Goal: Information Seeking & Learning: Check status

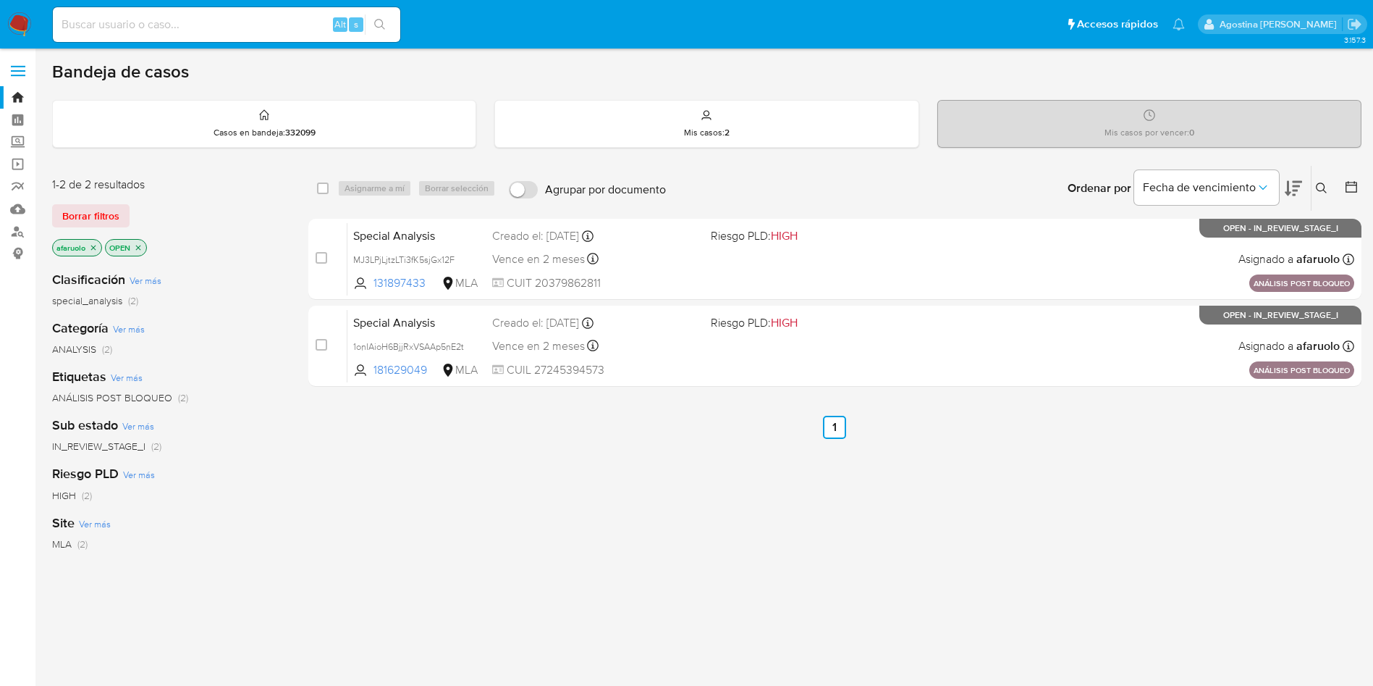
click at [222, 24] on input at bounding box center [227, 24] width 348 height 19
paste input "150045435"
type input "150045435"
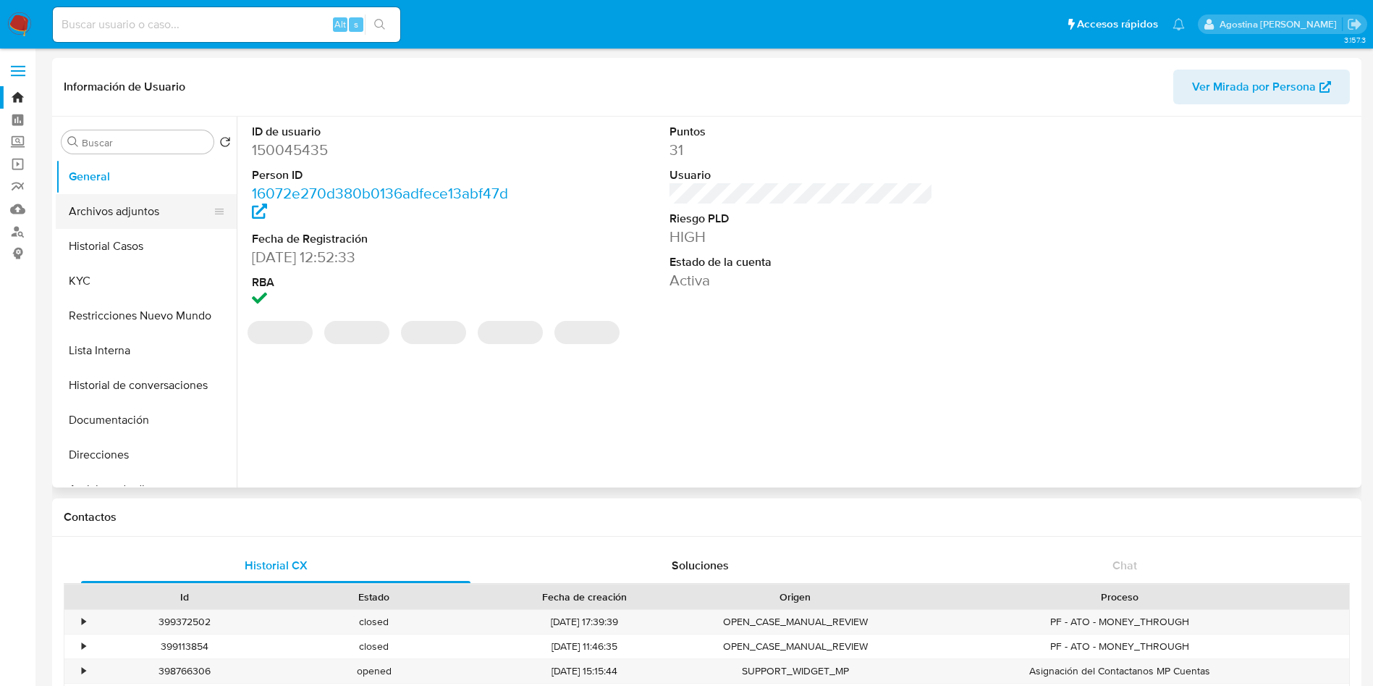
select select "10"
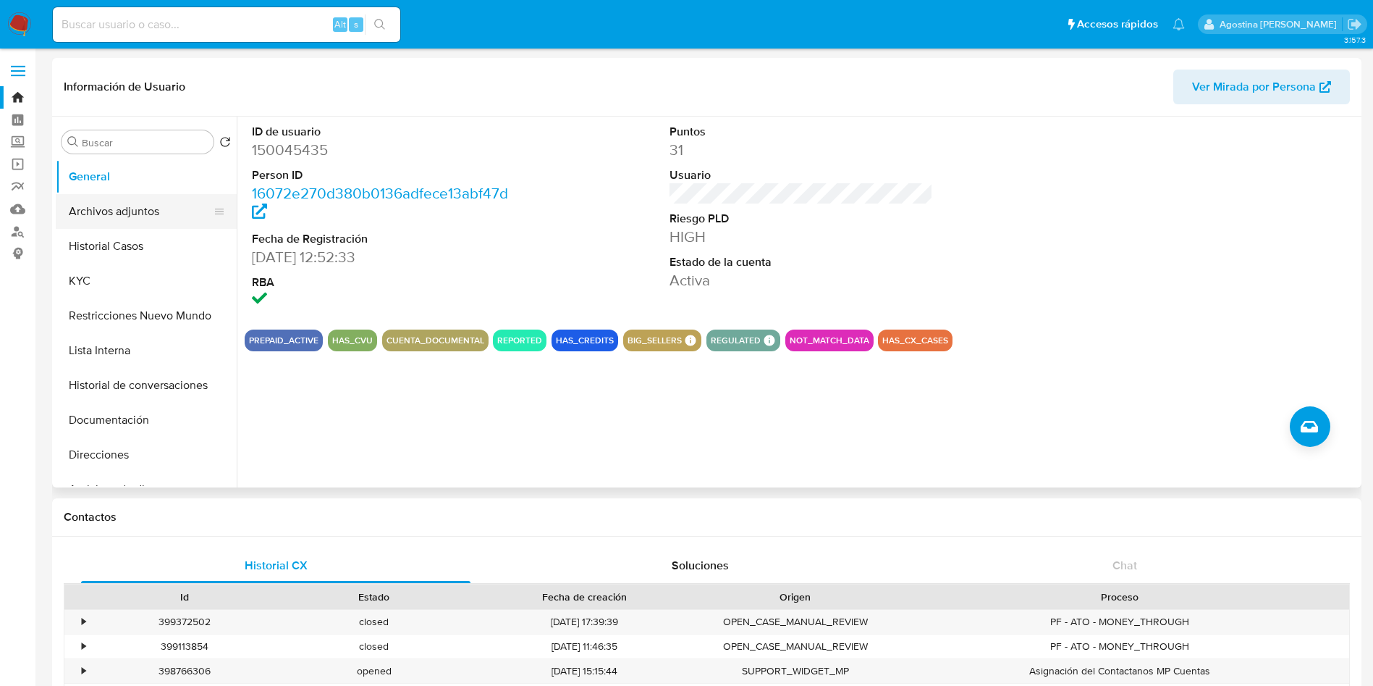
click at [146, 205] on button "Archivos adjuntos" at bounding box center [140, 211] width 169 height 35
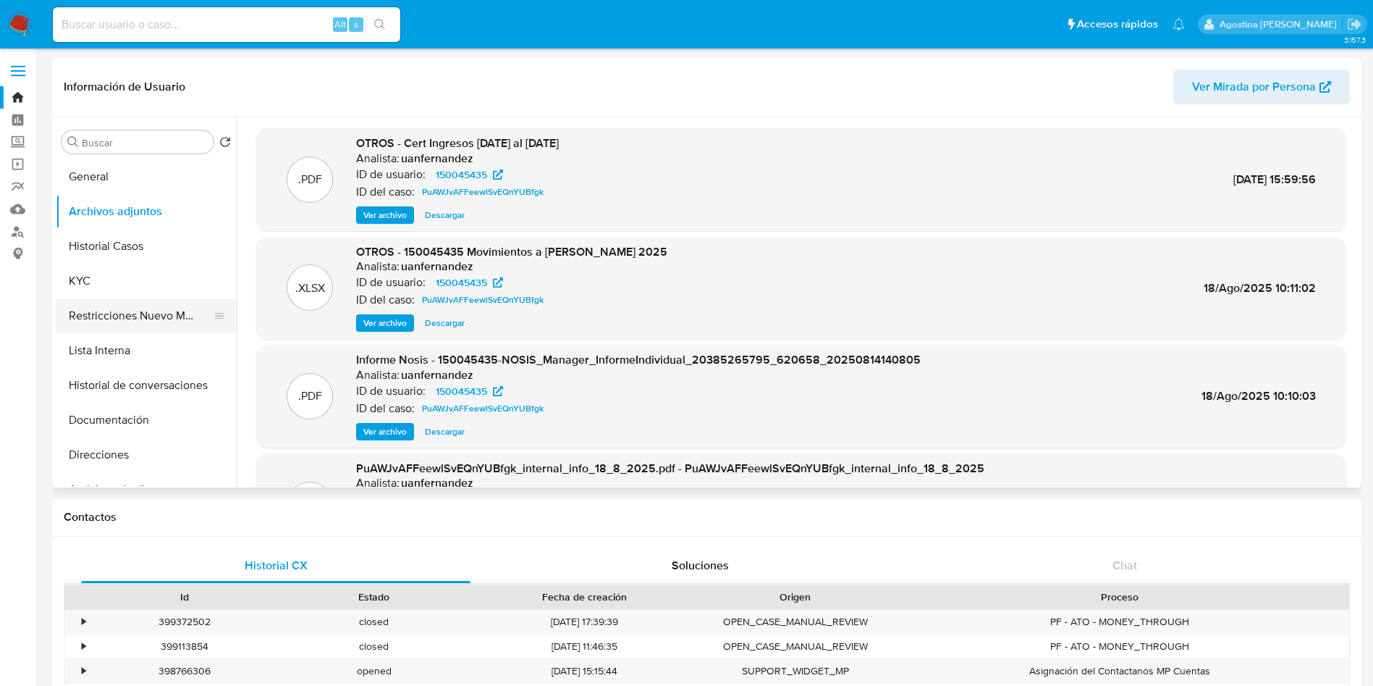
click at [167, 302] on button "Restricciones Nuevo Mundo" at bounding box center [140, 315] width 169 height 35
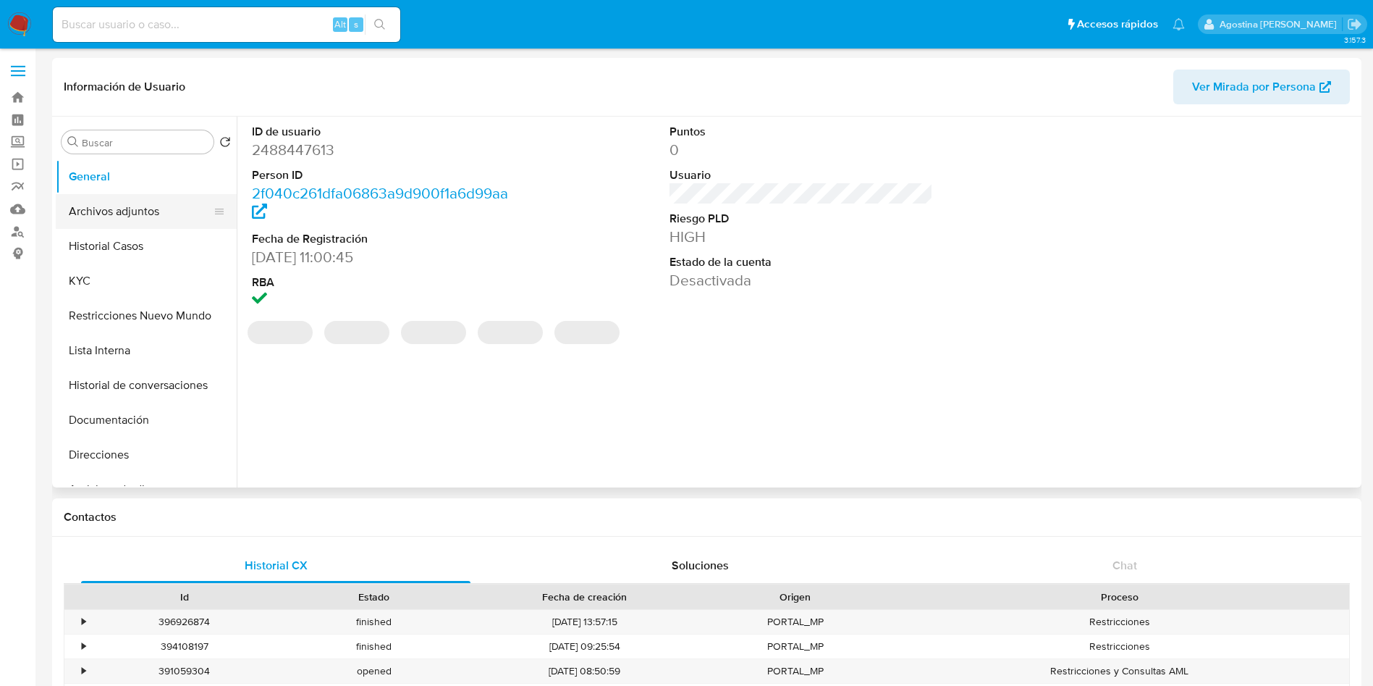
select select "10"
click at [140, 209] on button "Archivos adjuntos" at bounding box center [140, 211] width 169 height 35
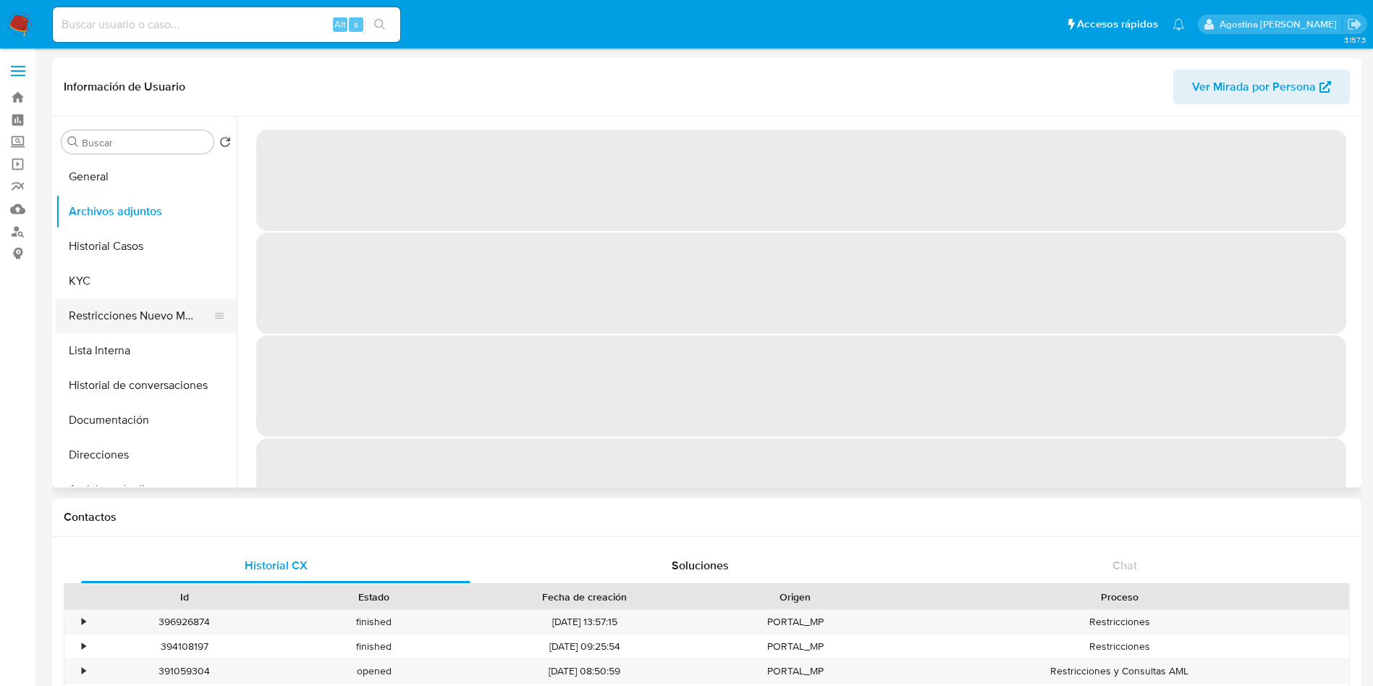
click at [172, 315] on button "Restricciones Nuevo Mundo" at bounding box center [140, 315] width 169 height 35
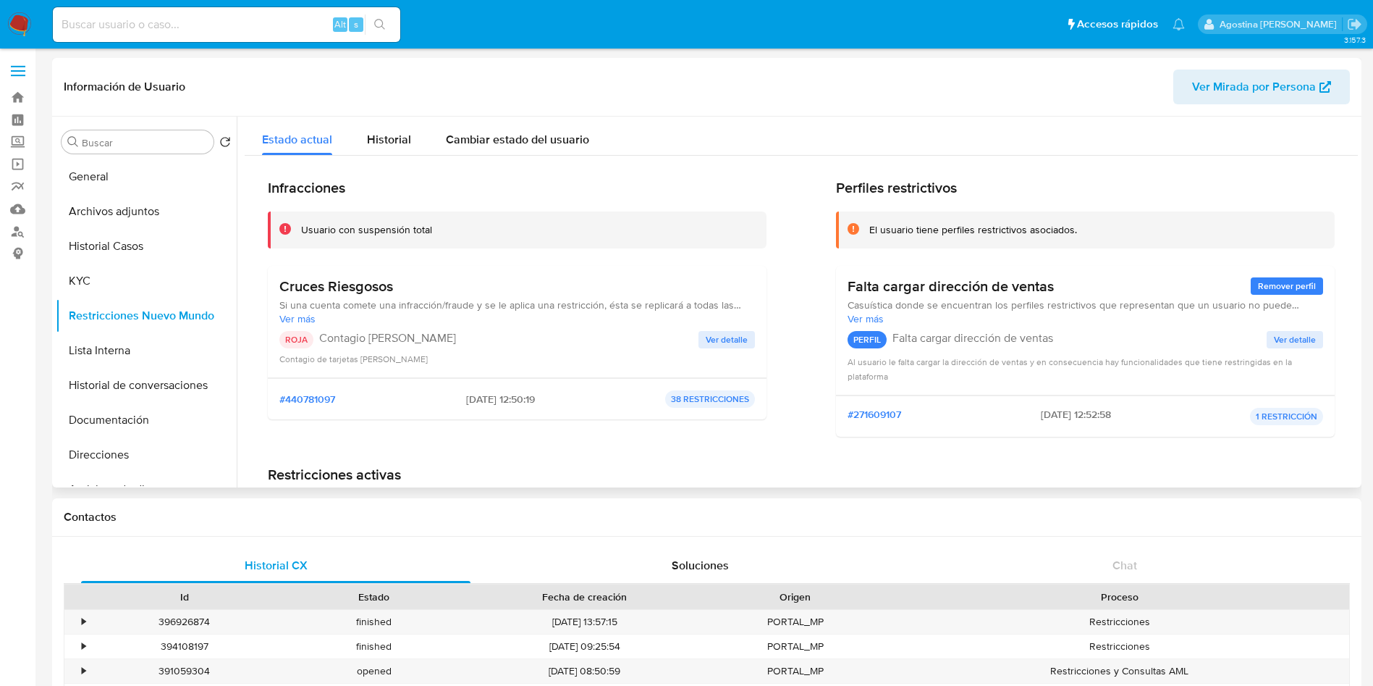
click at [720, 341] on span "Ver detalle" at bounding box center [727, 339] width 42 height 14
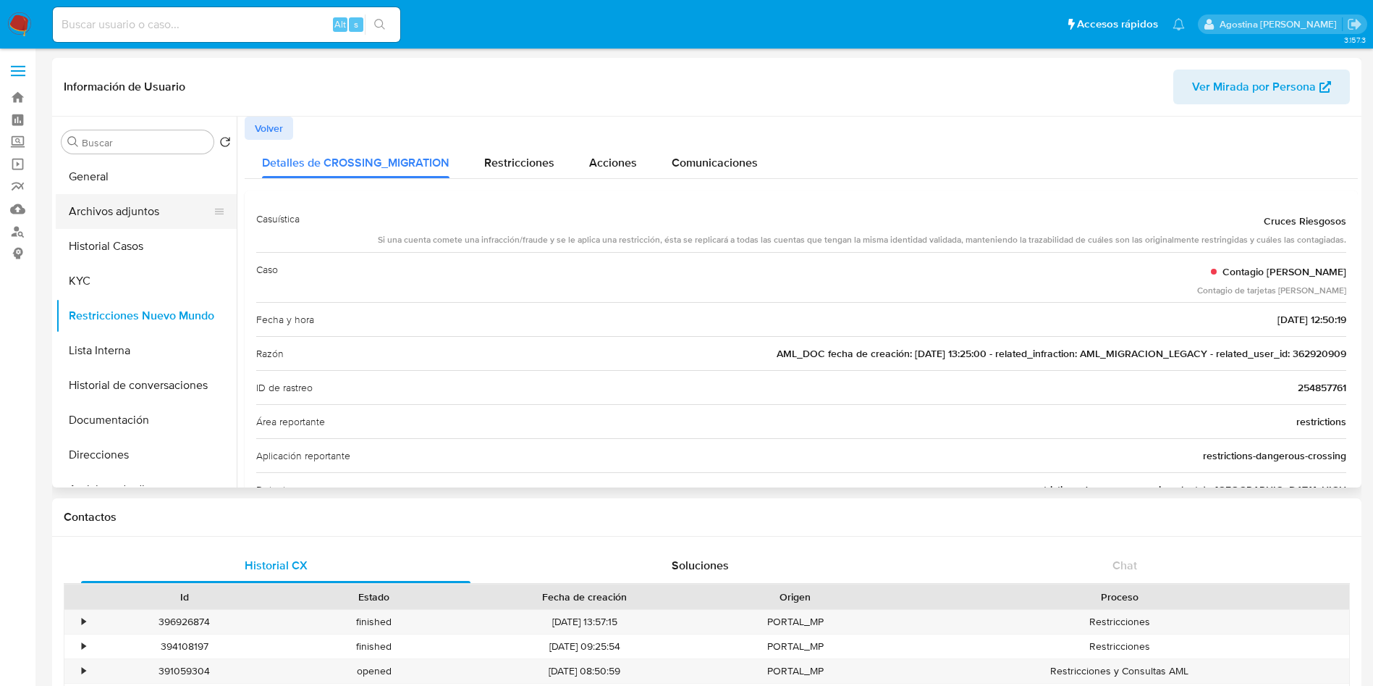
click at [167, 219] on button "Archivos adjuntos" at bounding box center [140, 211] width 169 height 35
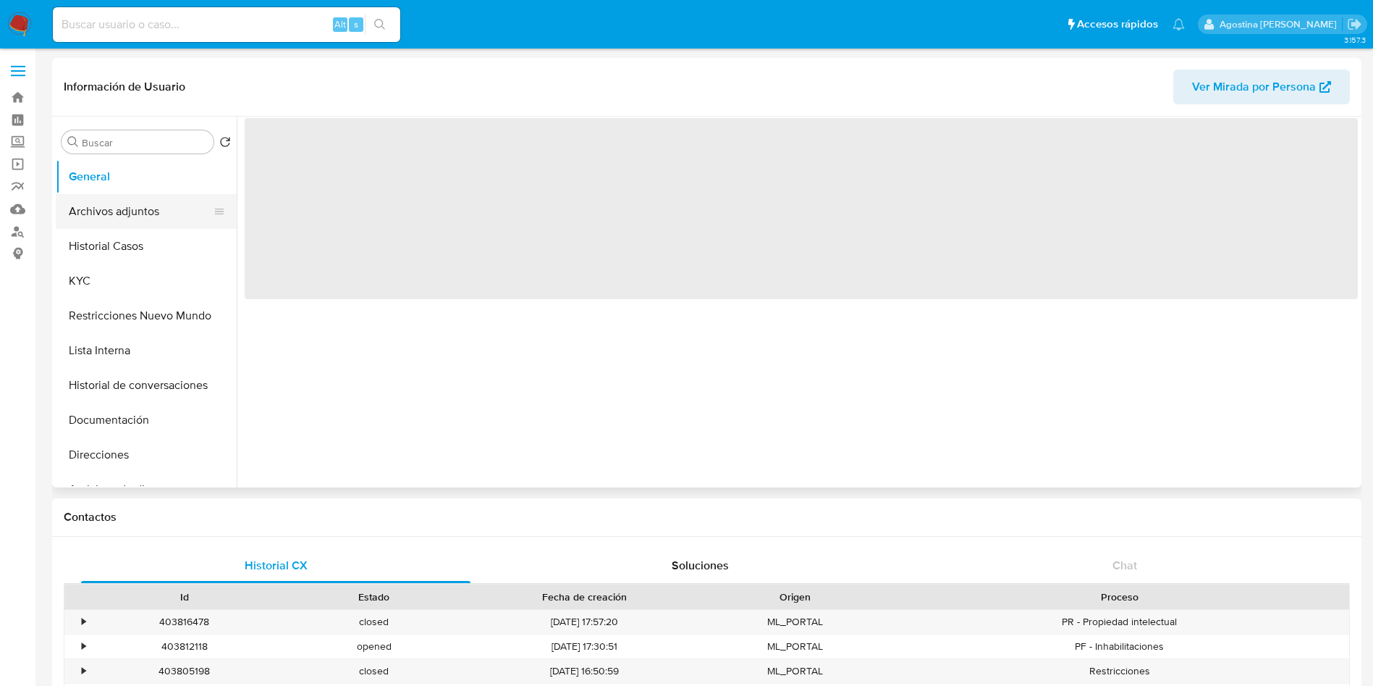
drag, startPoint x: 125, startPoint y: 206, endPoint x: 116, endPoint y: 205, distance: 9.4
click at [125, 206] on button "Archivos adjuntos" at bounding box center [140, 211] width 169 height 35
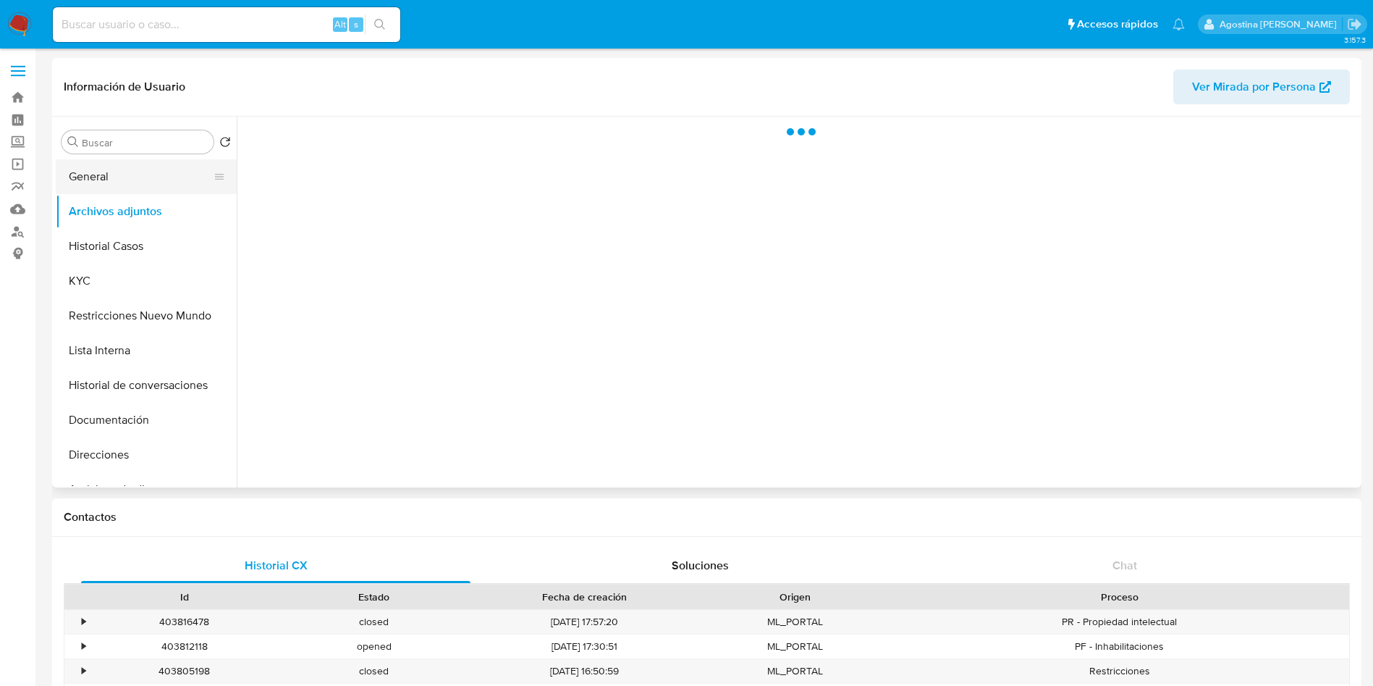
select select "10"
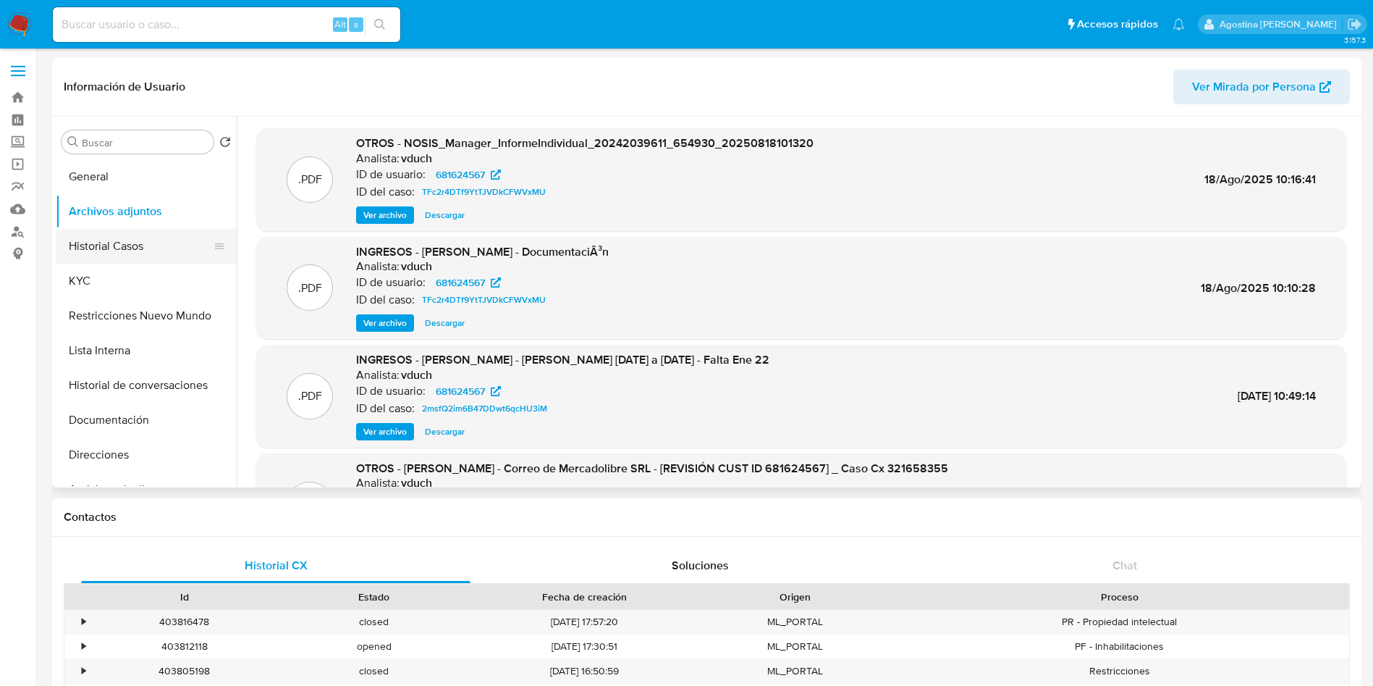
click at [138, 238] on button "Historial Casos" at bounding box center [140, 246] width 169 height 35
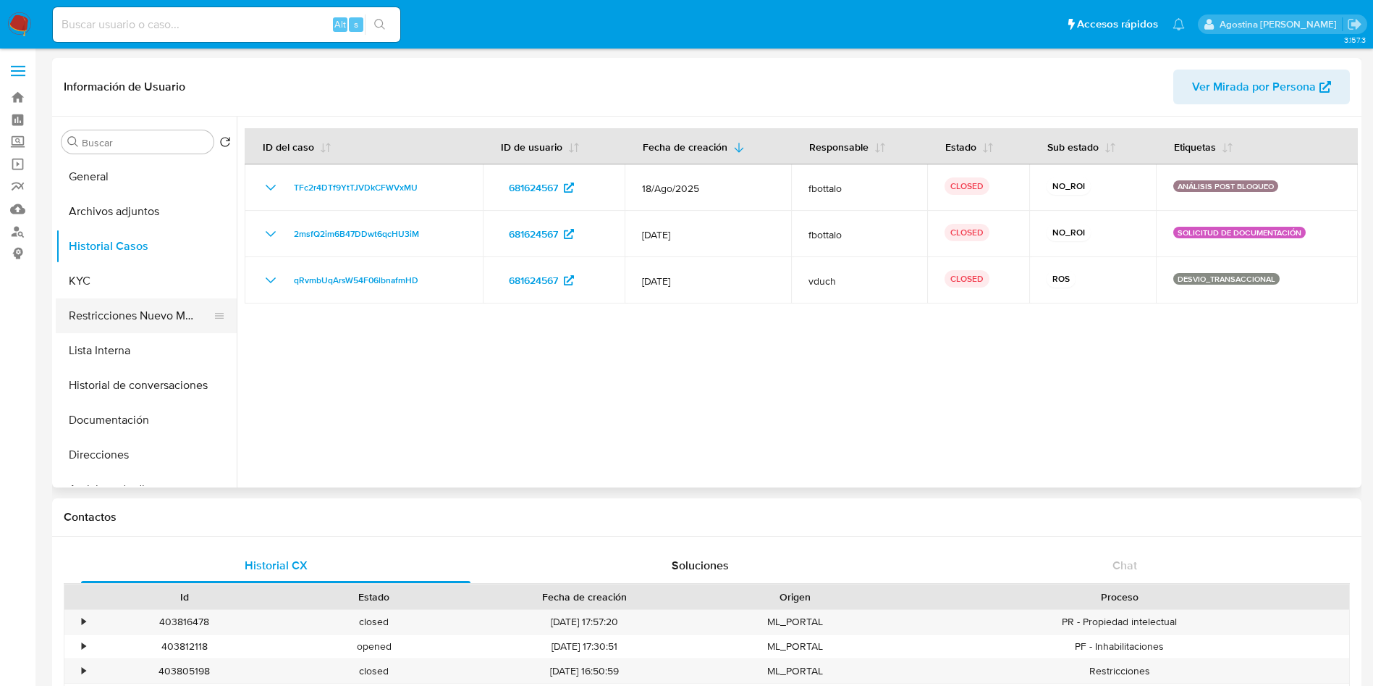
click at [159, 332] on button "Restricciones Nuevo Mundo" at bounding box center [140, 315] width 169 height 35
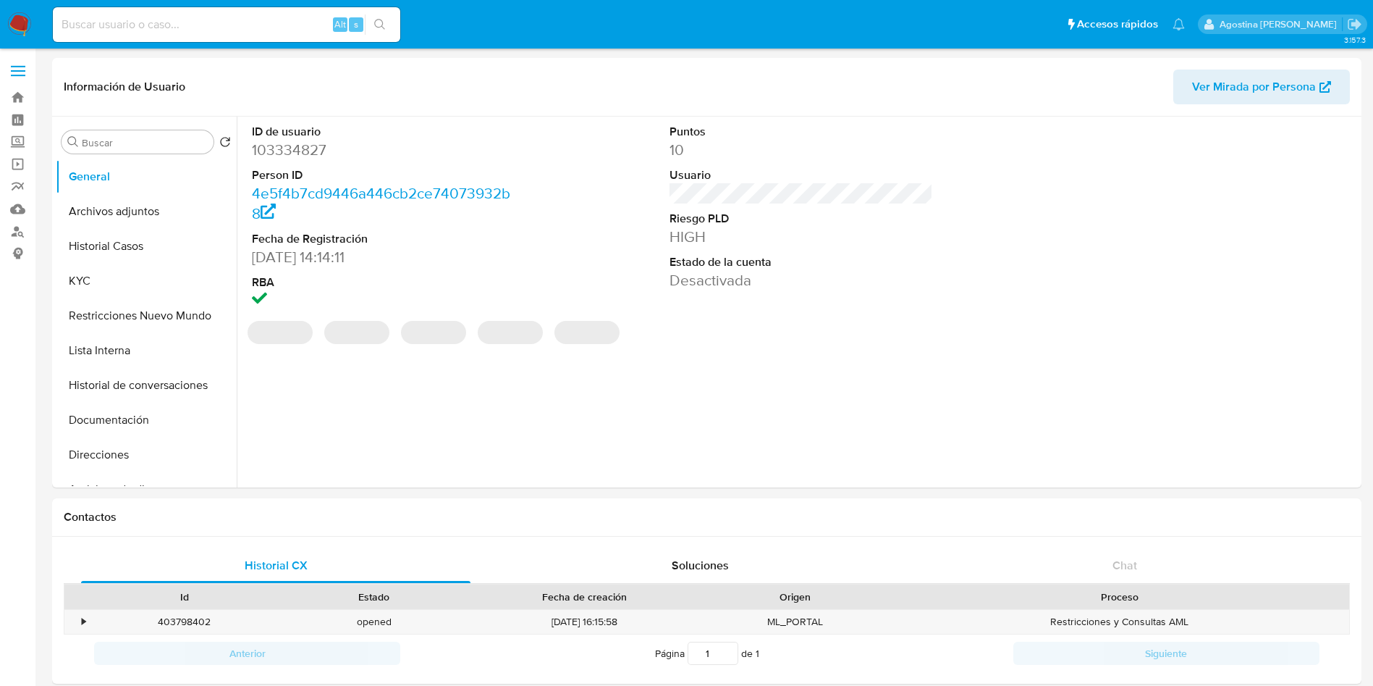
select select "10"
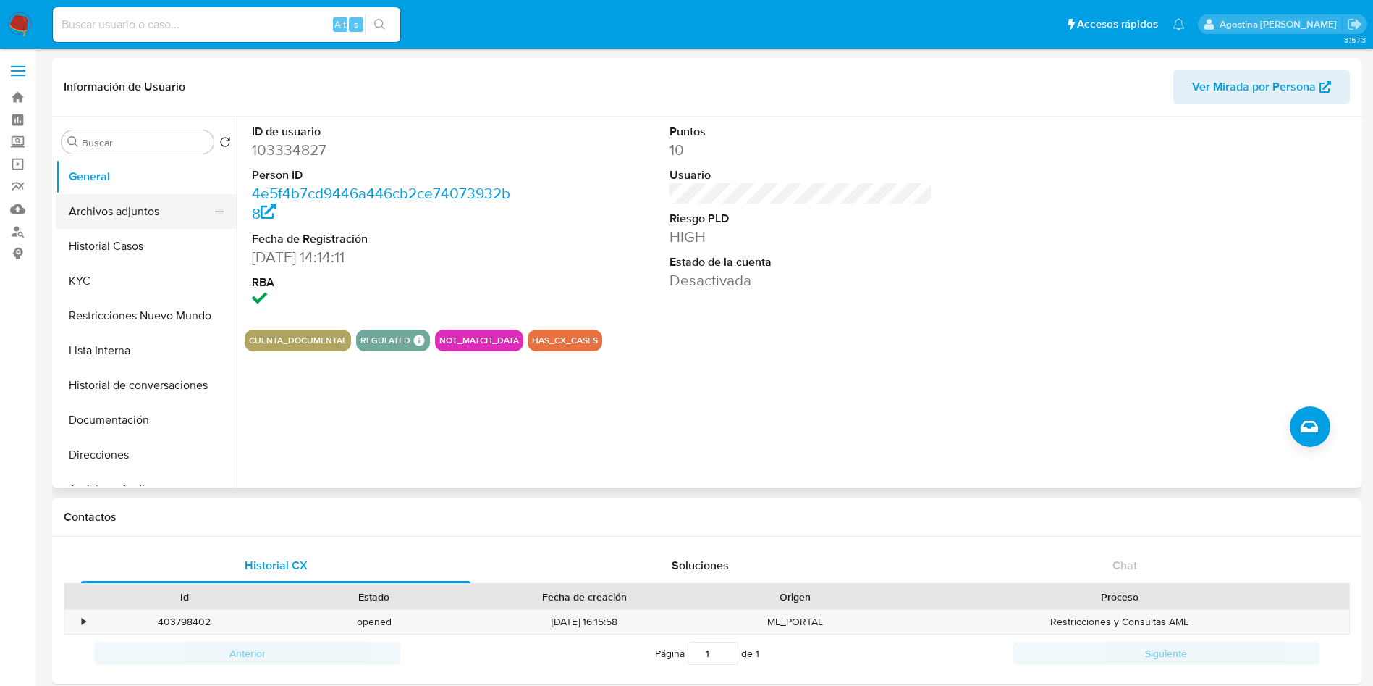
click at [159, 223] on button "Archivos adjuntos" at bounding box center [140, 211] width 169 height 35
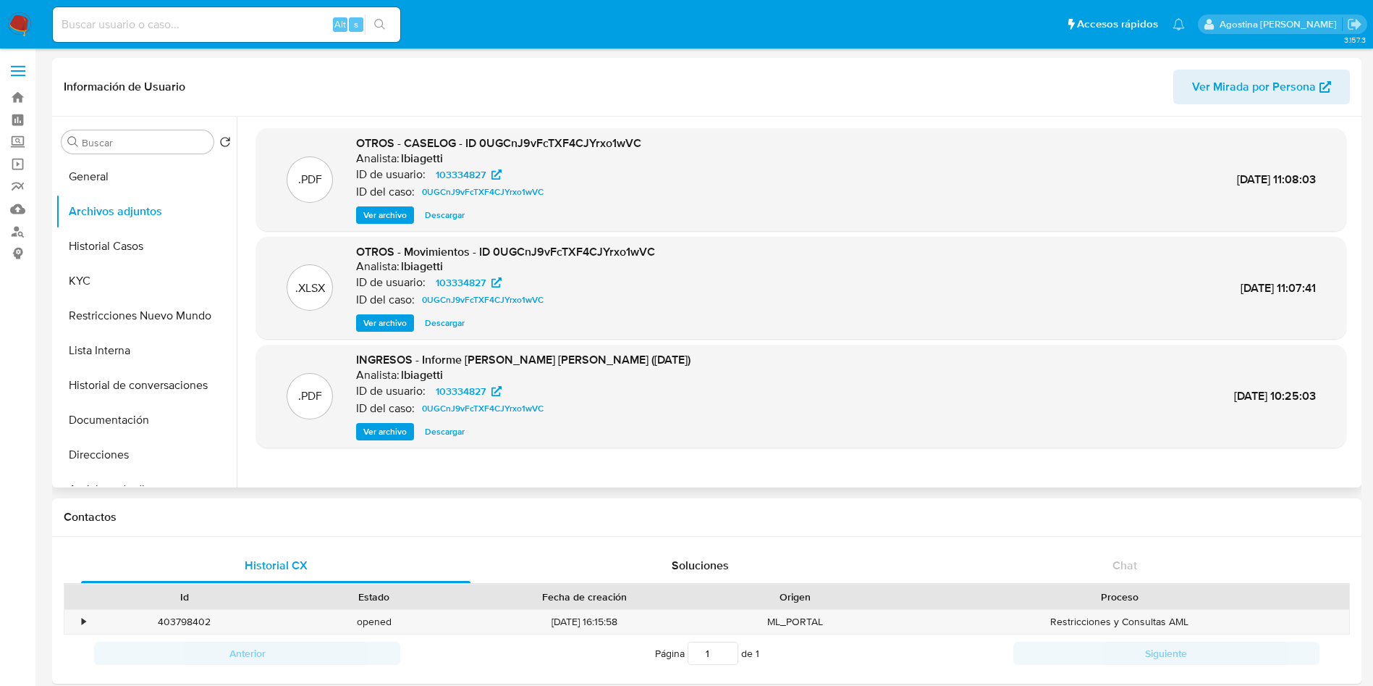
click at [384, 215] on span "Ver archivo" at bounding box center [384, 215] width 43 height 14
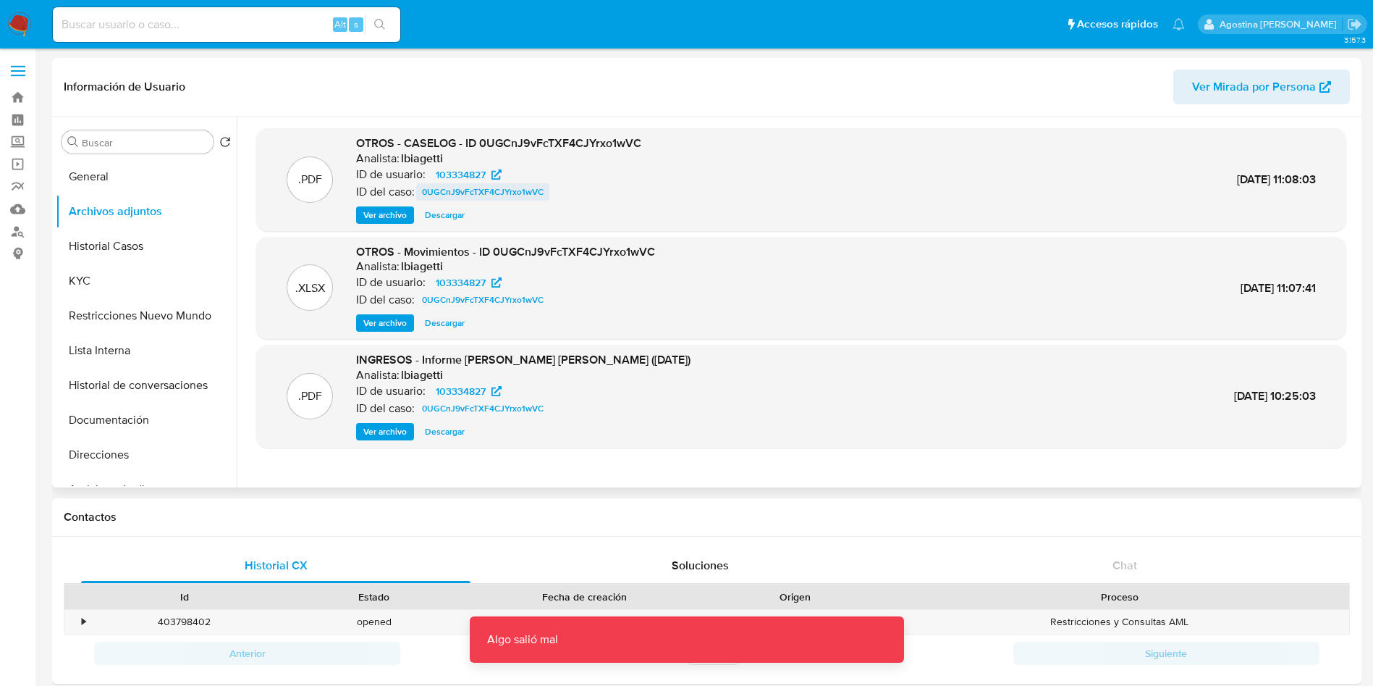
click at [519, 191] on span "0UGCnJ9vFcTXF4CJYrxo1wVC" at bounding box center [483, 191] width 122 height 17
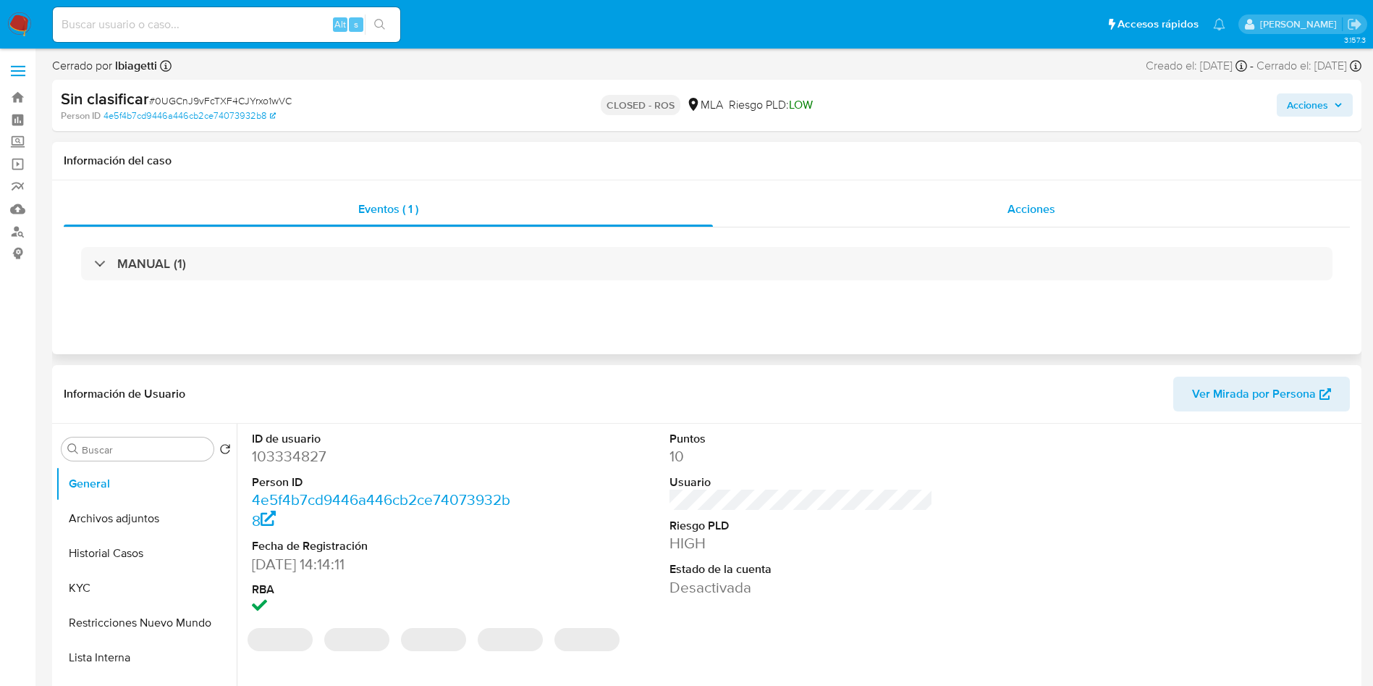
click at [1011, 213] on span "Acciones" at bounding box center [1032, 209] width 48 height 17
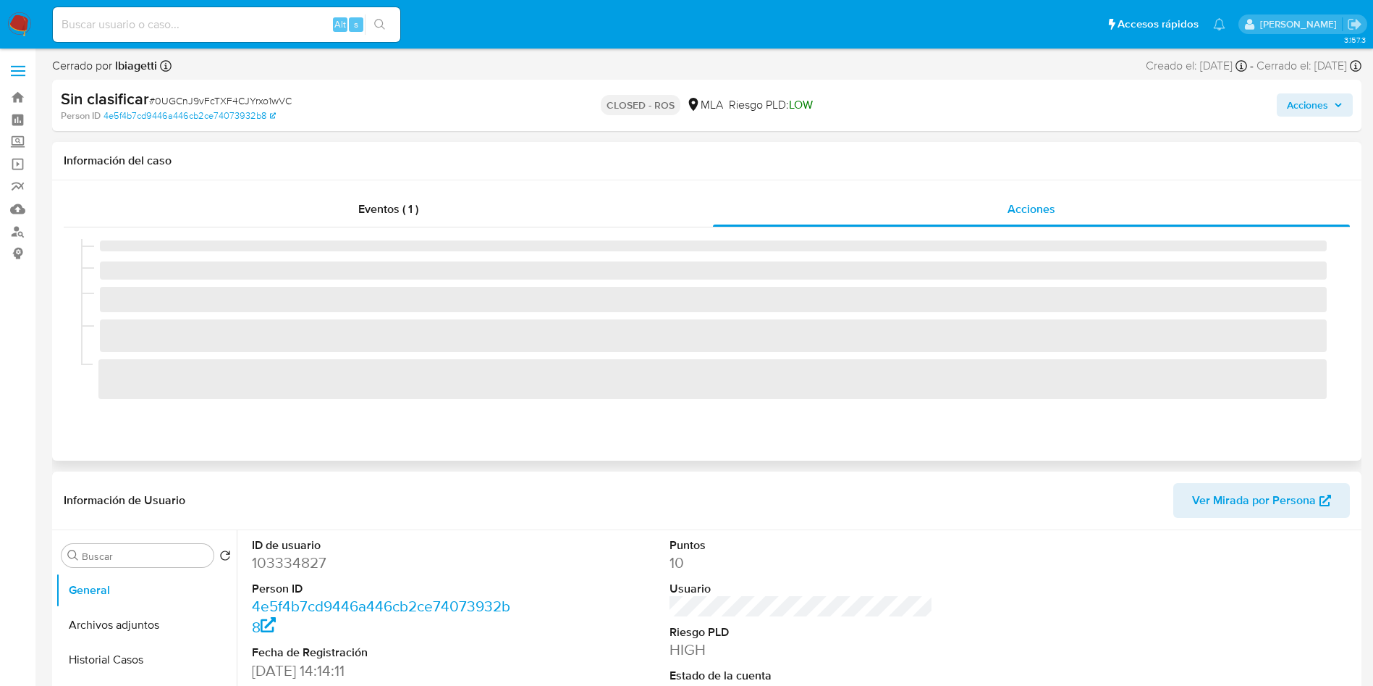
select select "10"
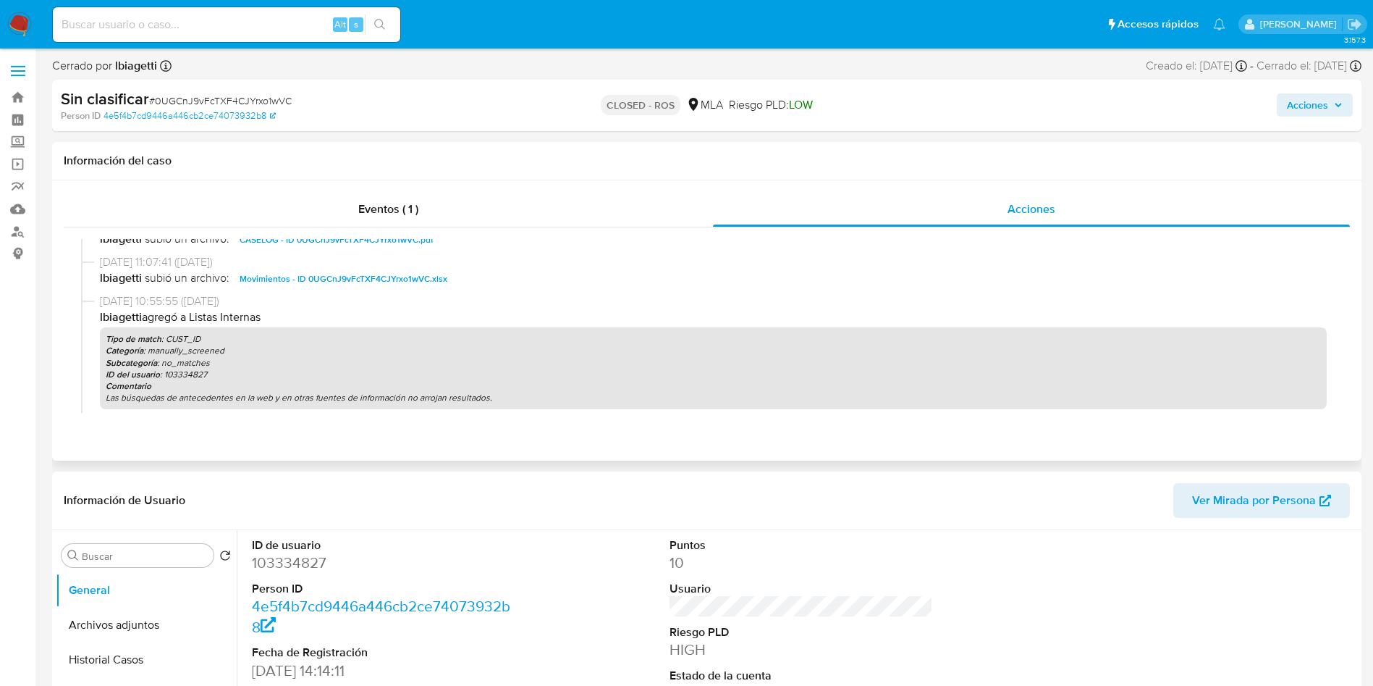
scroll to position [695, 0]
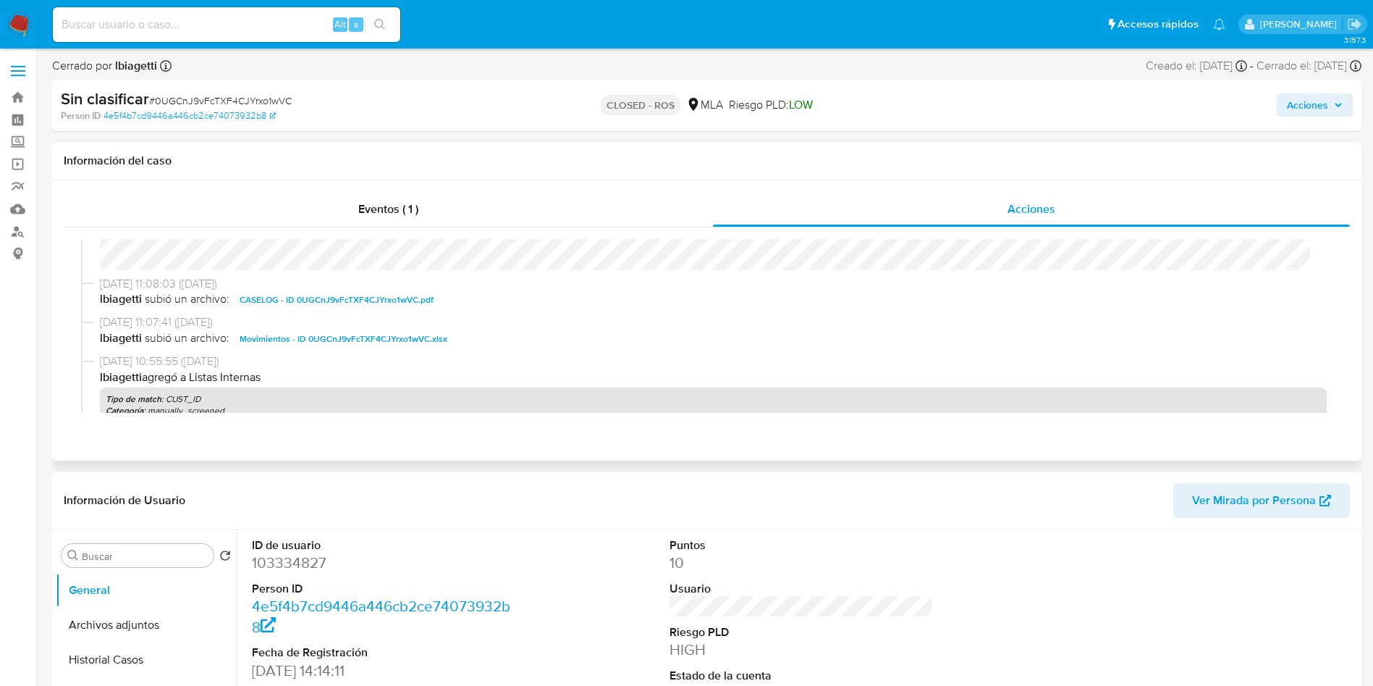
click at [379, 303] on span "CASELOG - ID 0UGCnJ9vFcTXF4CJYrxo1wVC.pdf" at bounding box center [337, 299] width 194 height 17
